Goal: Check status: Check status

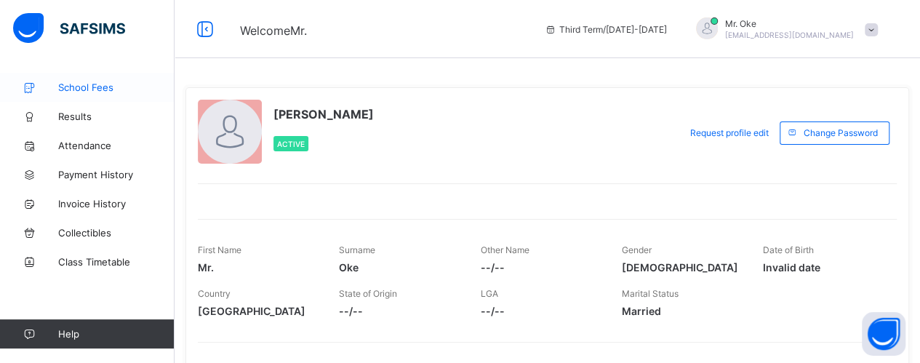
click at [93, 86] on span "School Fees" at bounding box center [116, 87] width 116 height 12
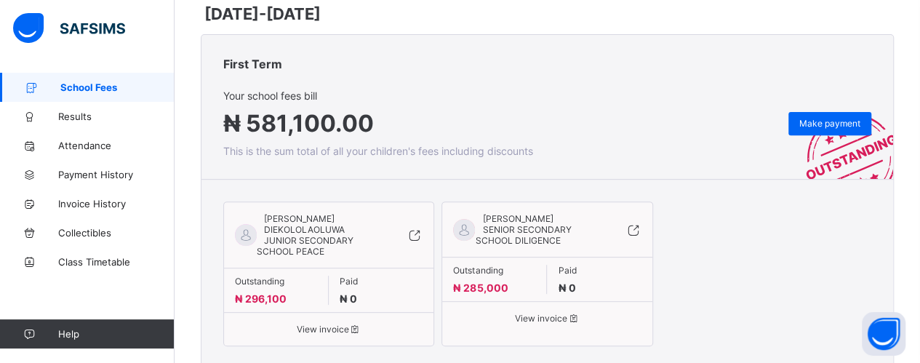
scroll to position [204, 0]
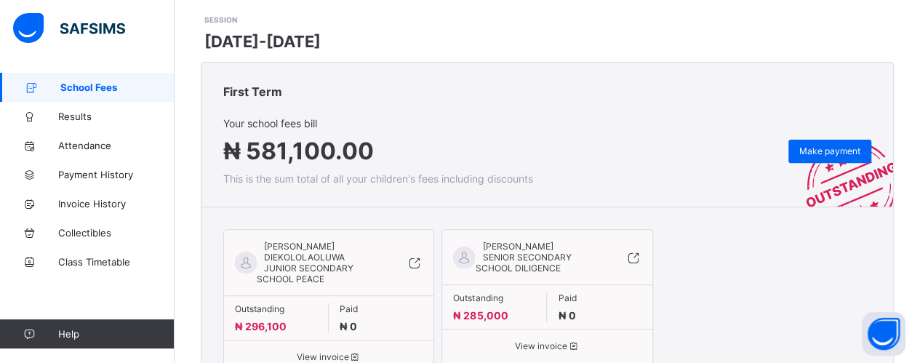
click at [652, 30] on div "SESSION [DATE]-[DATE]" at bounding box center [549, 32] width 690 height 37
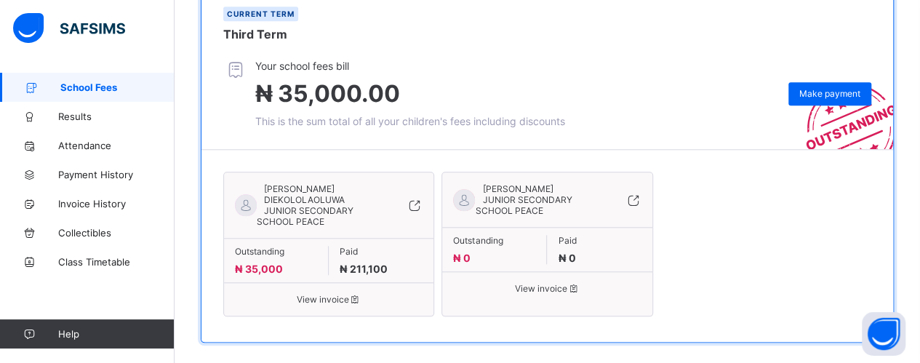
scroll to position [681, 0]
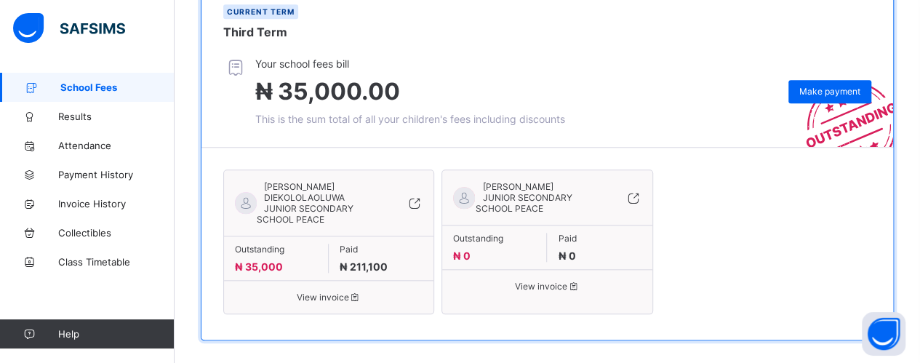
click at [361, 292] on icon at bounding box center [355, 297] width 12 height 11
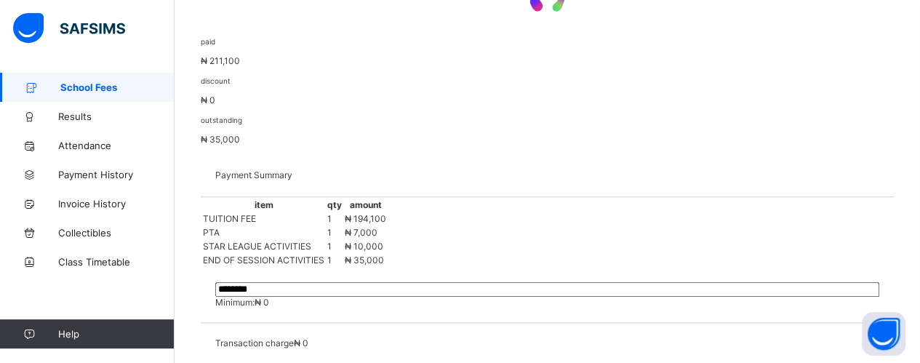
scroll to position [496, 0]
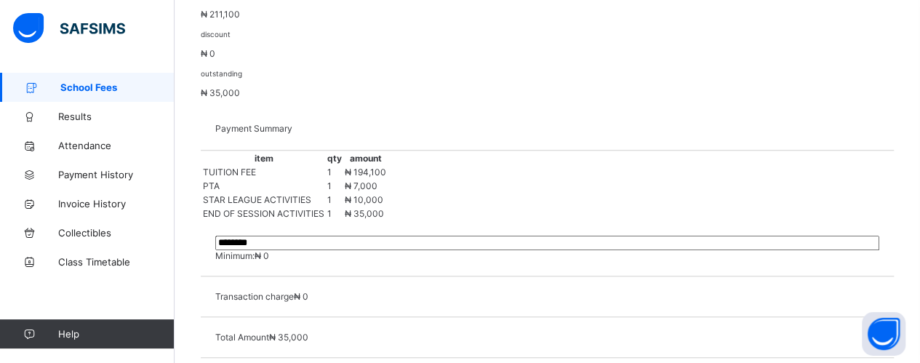
click at [68, 88] on span "School Fees" at bounding box center [117, 87] width 114 height 12
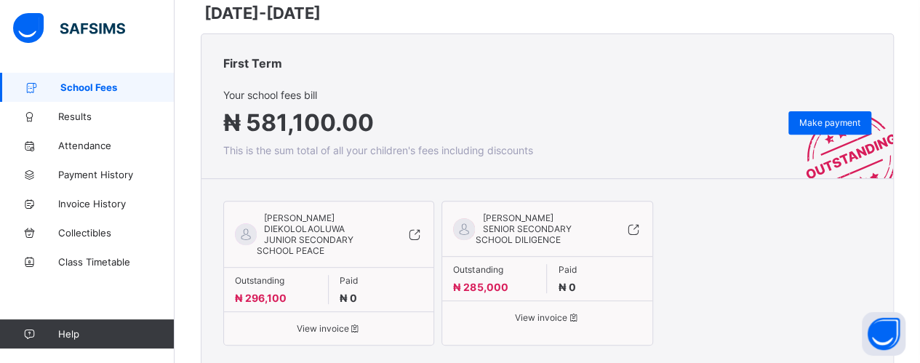
scroll to position [185, 0]
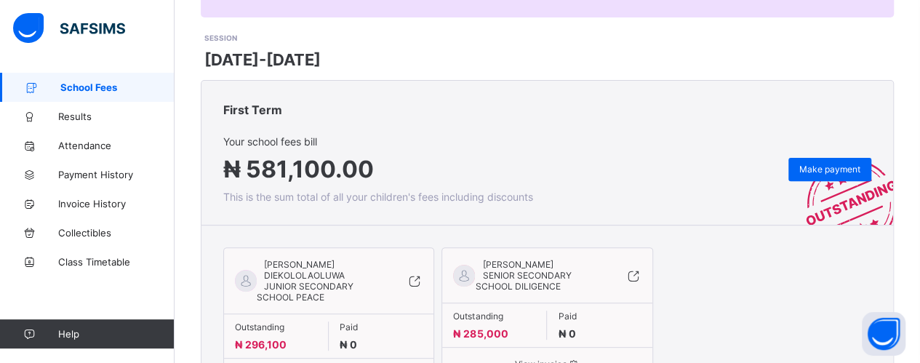
click at [302, 281] on span "JUNIOR SECONDARY SCHOOL PEACE" at bounding box center [305, 292] width 97 height 22
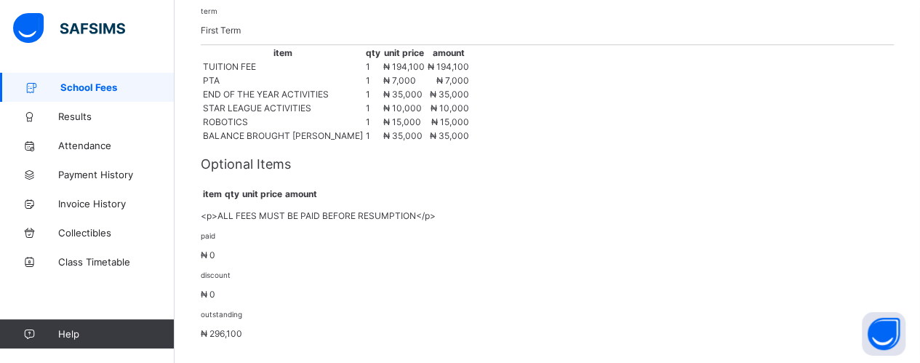
scroll to position [289, 0]
